Goal: Information Seeking & Learning: Find specific page/section

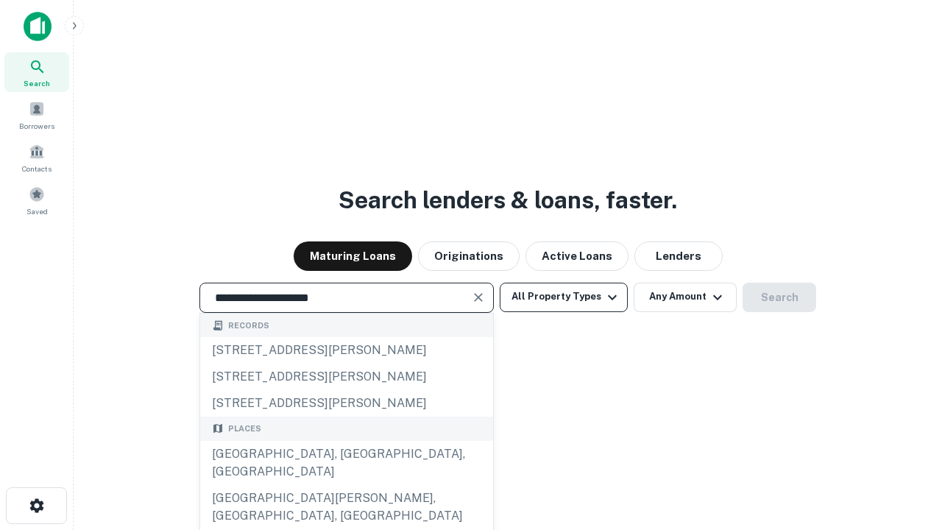
click at [346, 485] on div "[GEOGRAPHIC_DATA], [GEOGRAPHIC_DATA], [GEOGRAPHIC_DATA]" at bounding box center [346, 463] width 293 height 44
click at [564, 296] on button "All Property Types" at bounding box center [564, 297] width 128 height 29
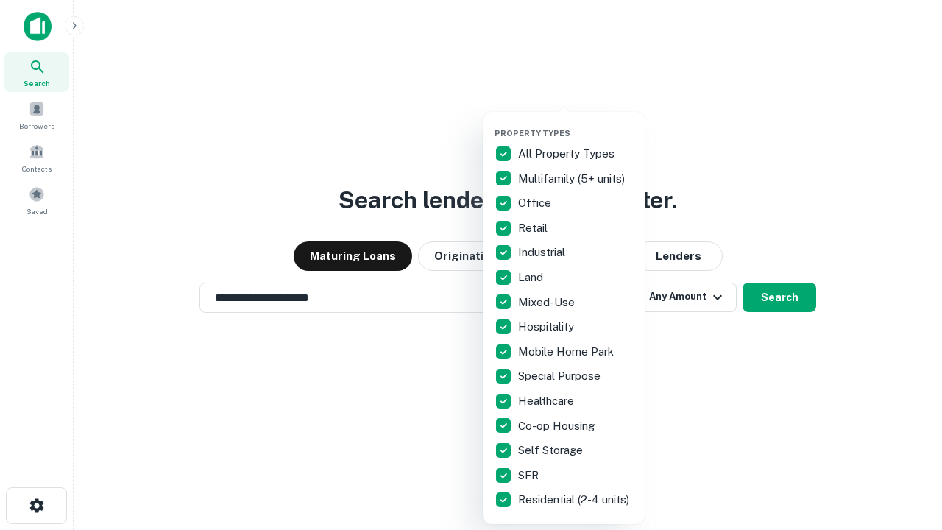
type input "**********"
click at [575, 124] on button "button" at bounding box center [575, 124] width 162 height 1
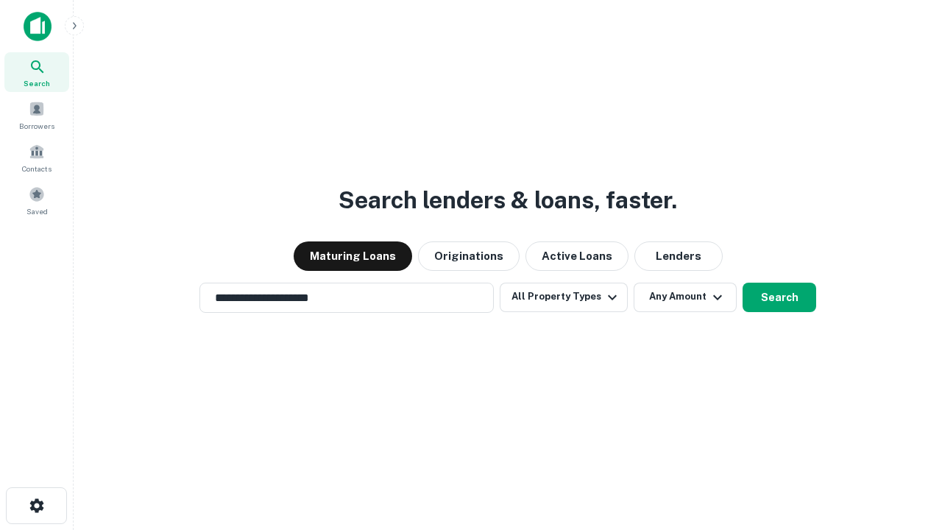
scroll to position [9, 177]
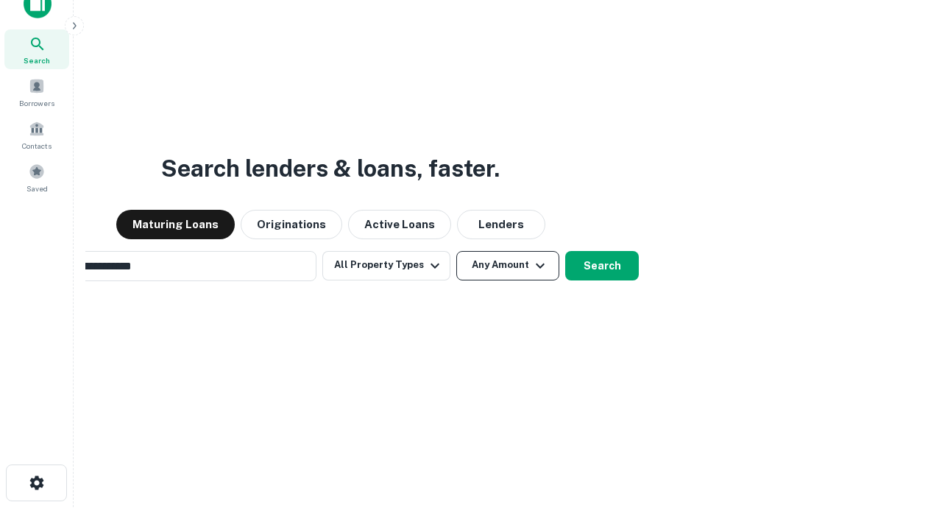
click at [456, 251] on button "Any Amount" at bounding box center [507, 265] width 103 height 29
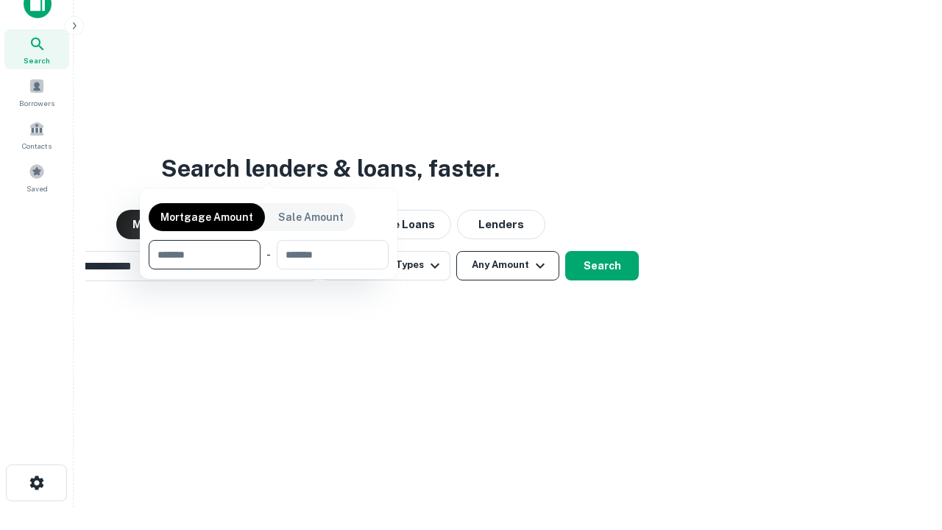
scroll to position [106, 416]
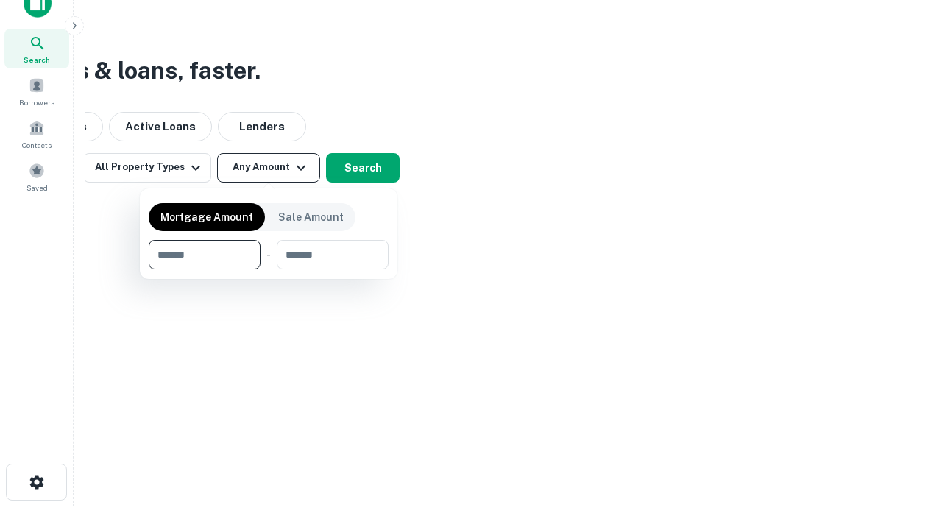
type input "*******"
click at [269, 269] on button "button" at bounding box center [269, 269] width 240 height 1
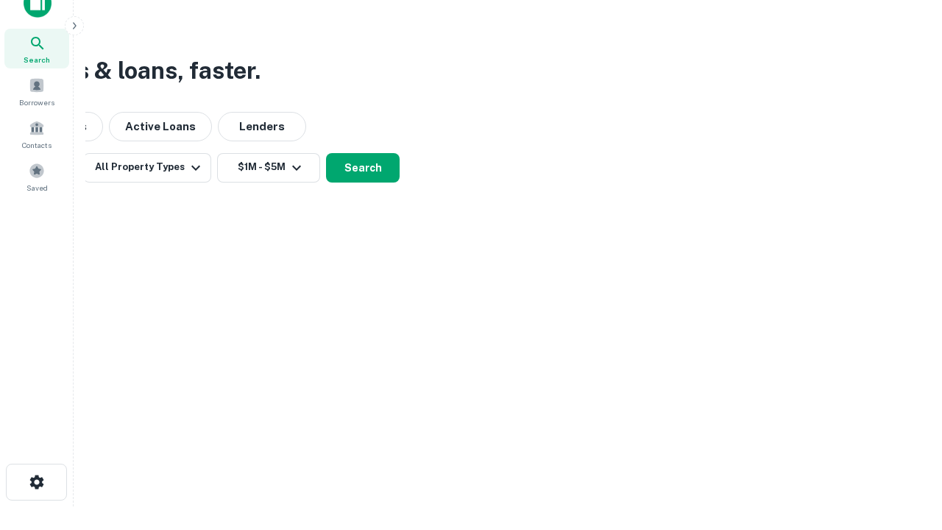
scroll to position [9, 271]
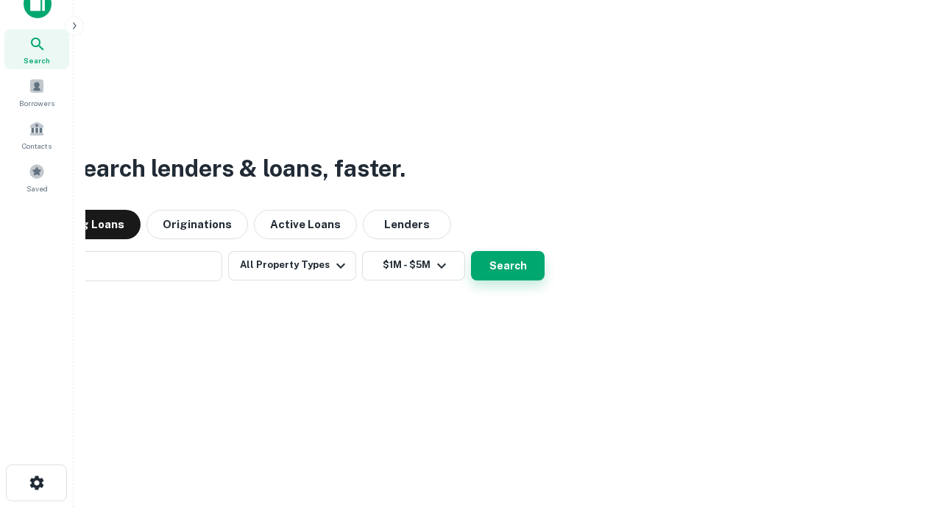
click at [471, 251] on button "Search" at bounding box center [508, 265] width 74 height 29
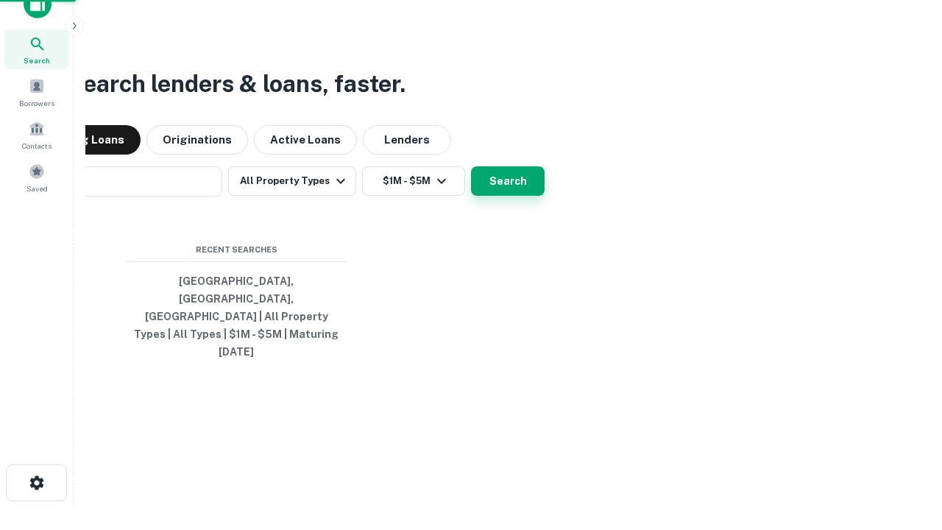
scroll to position [39, 416]
